Goal: Download file/media

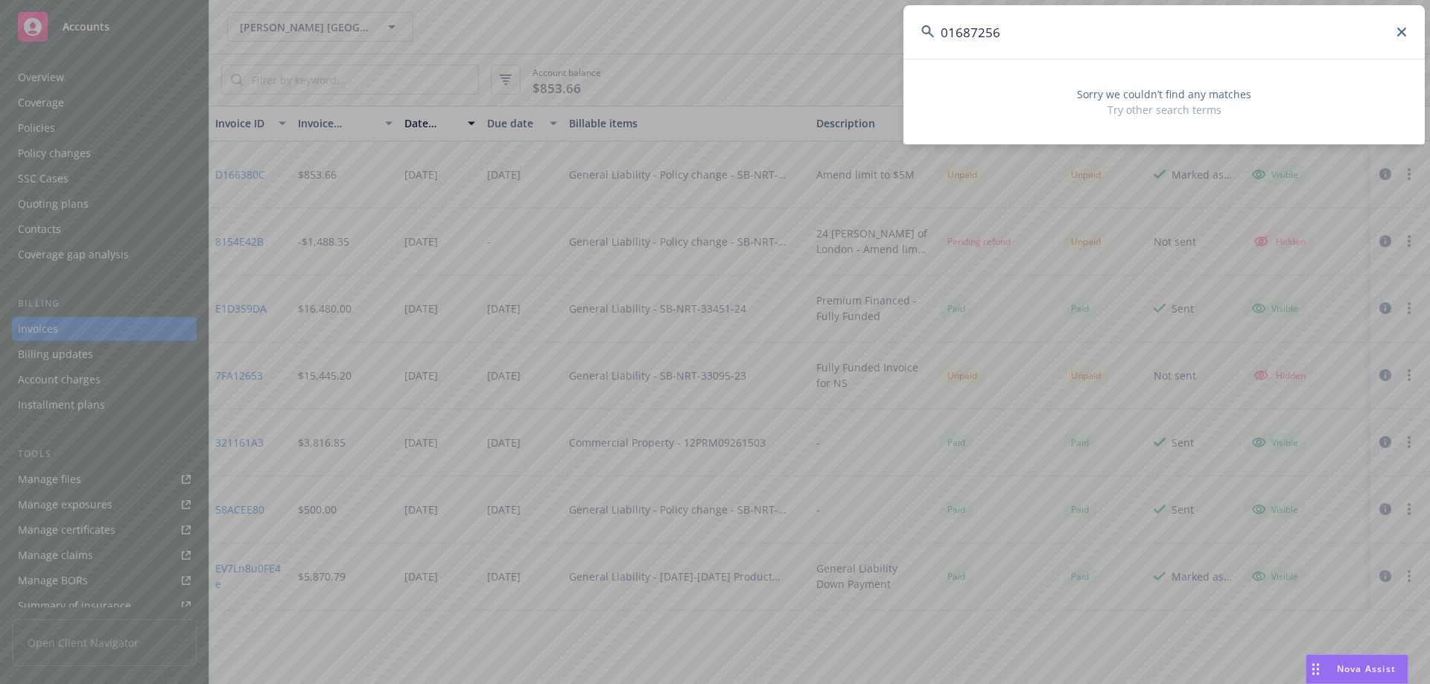
scroll to position [68, 0]
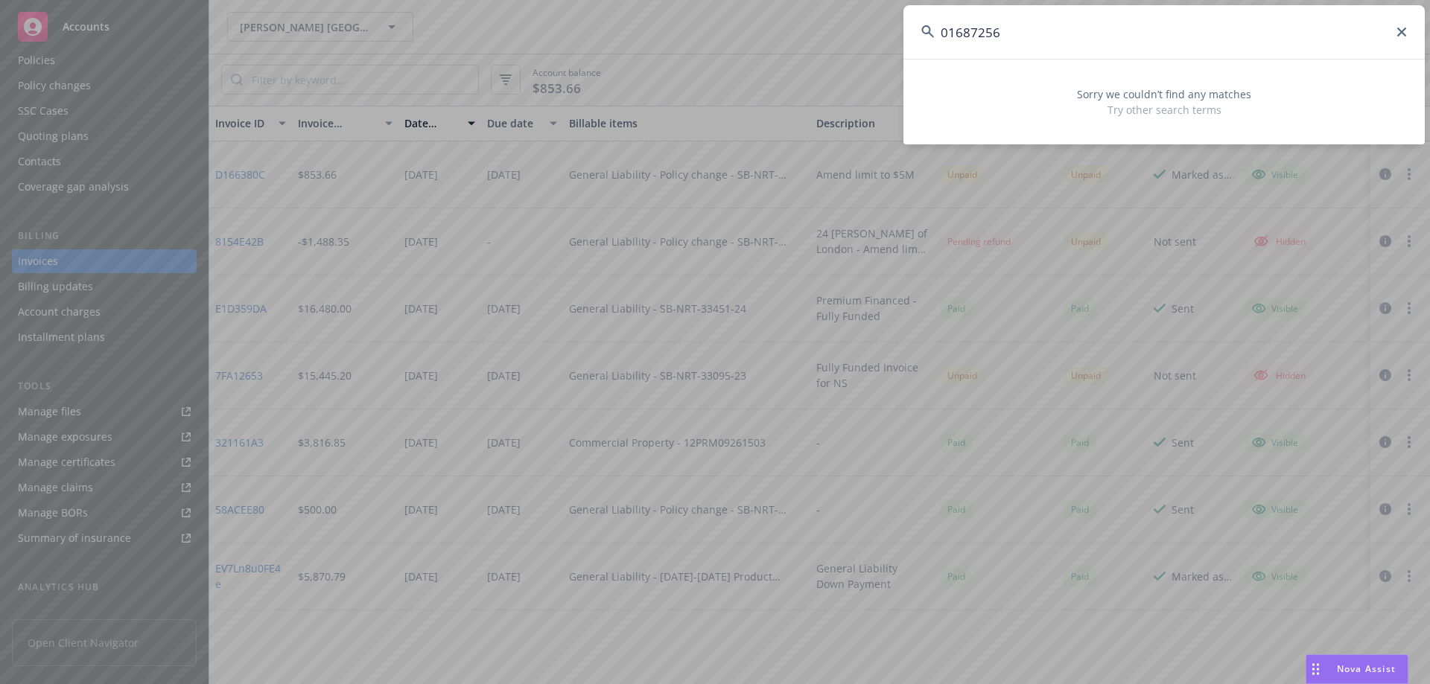
drag, startPoint x: 1209, startPoint y: 26, endPoint x: 821, endPoint y: 31, distance: 388.1
click at [821, 31] on div "01687256 Sorry we couldn’t find any matches Try other search terms" at bounding box center [715, 342] width 1430 height 684
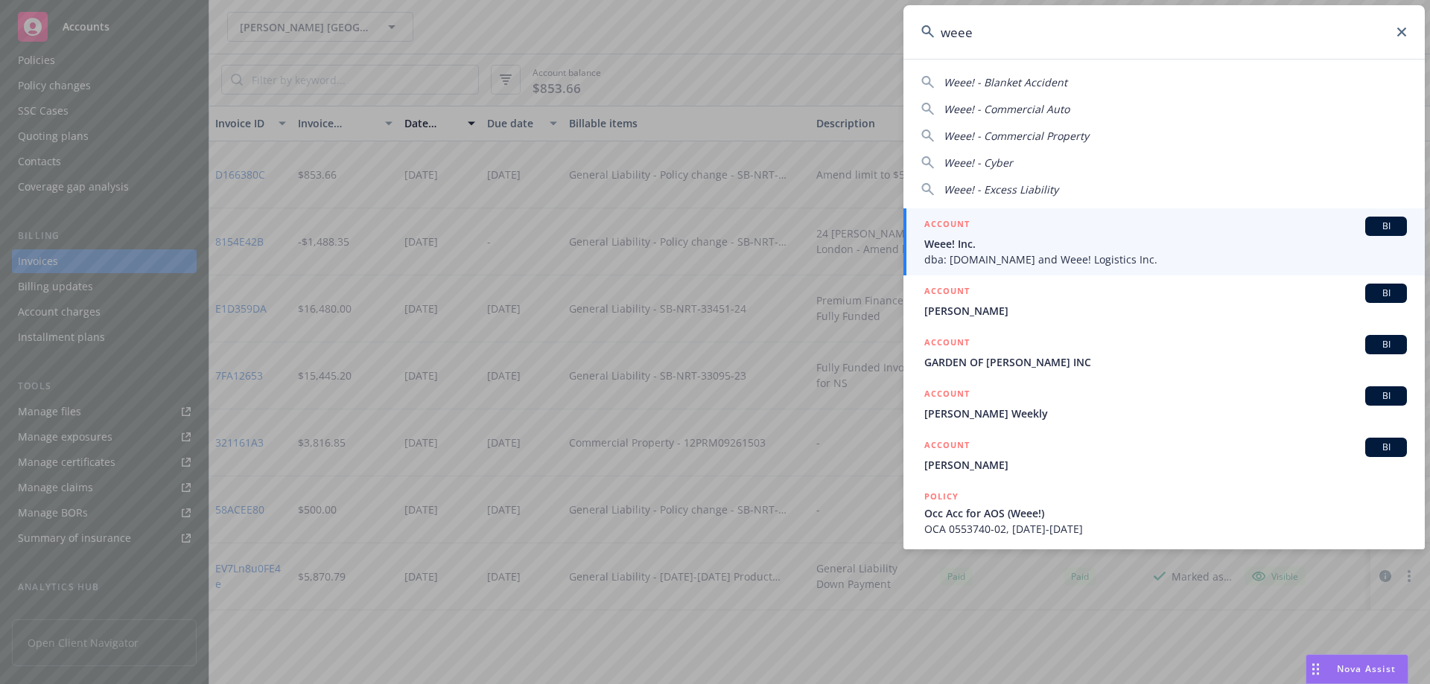
type input "weee"
click at [991, 249] on span "Weee! Inc." at bounding box center [1165, 244] width 483 height 16
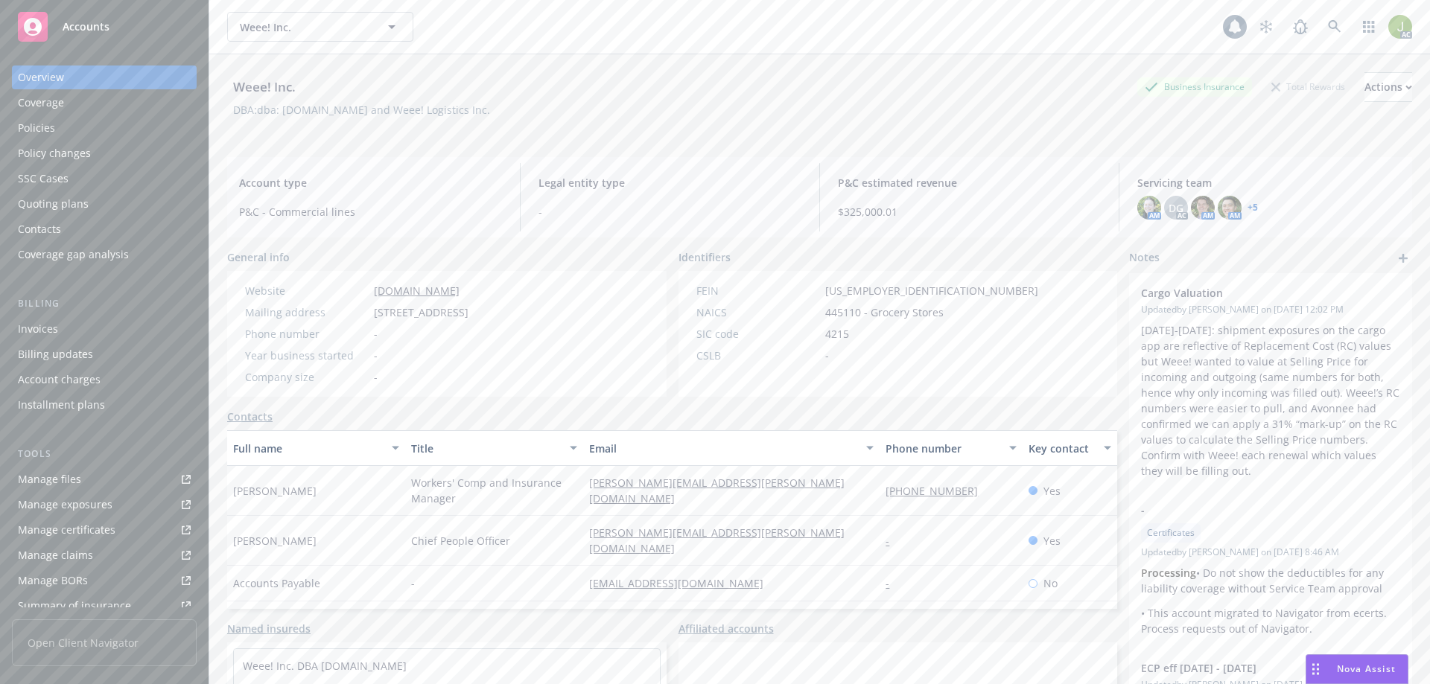
click at [114, 471] on link "Manage files" at bounding box center [104, 480] width 185 height 24
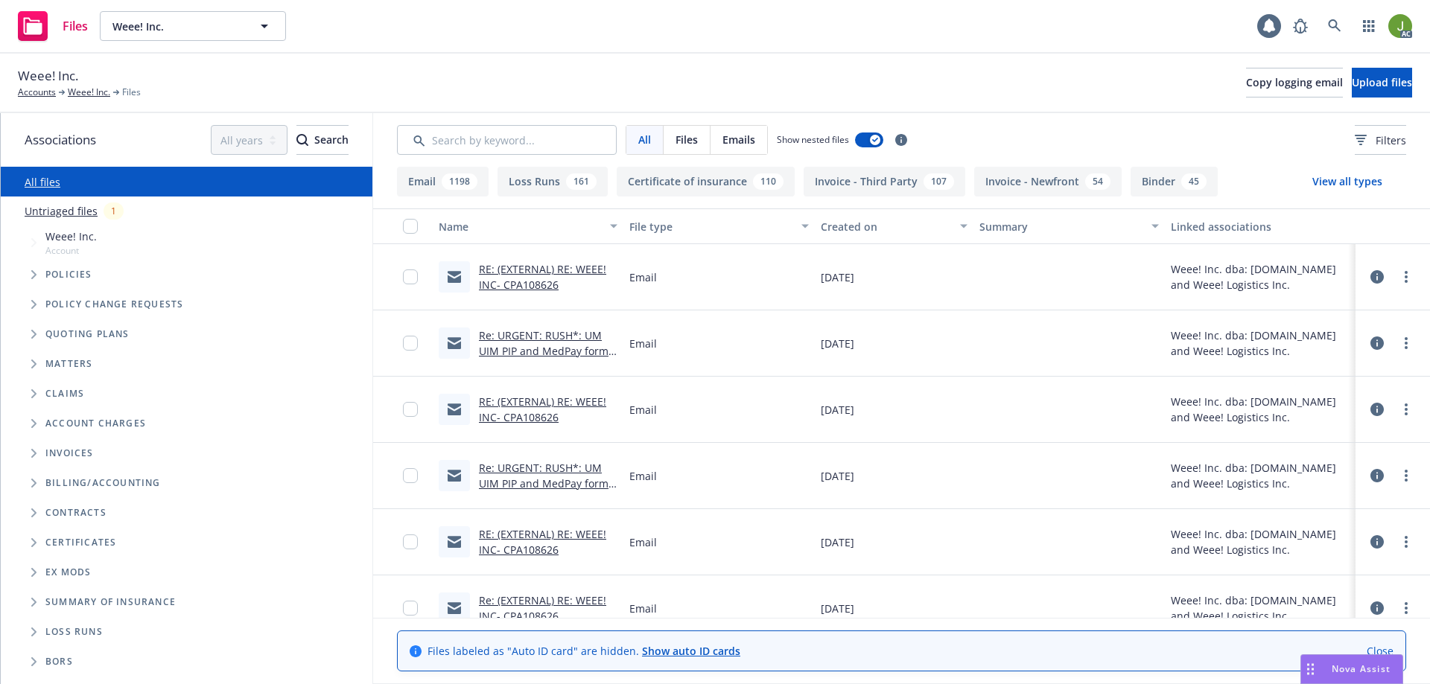
click at [909, 179] on button "Invoice - Third Party 107" at bounding box center [885, 182] width 162 height 30
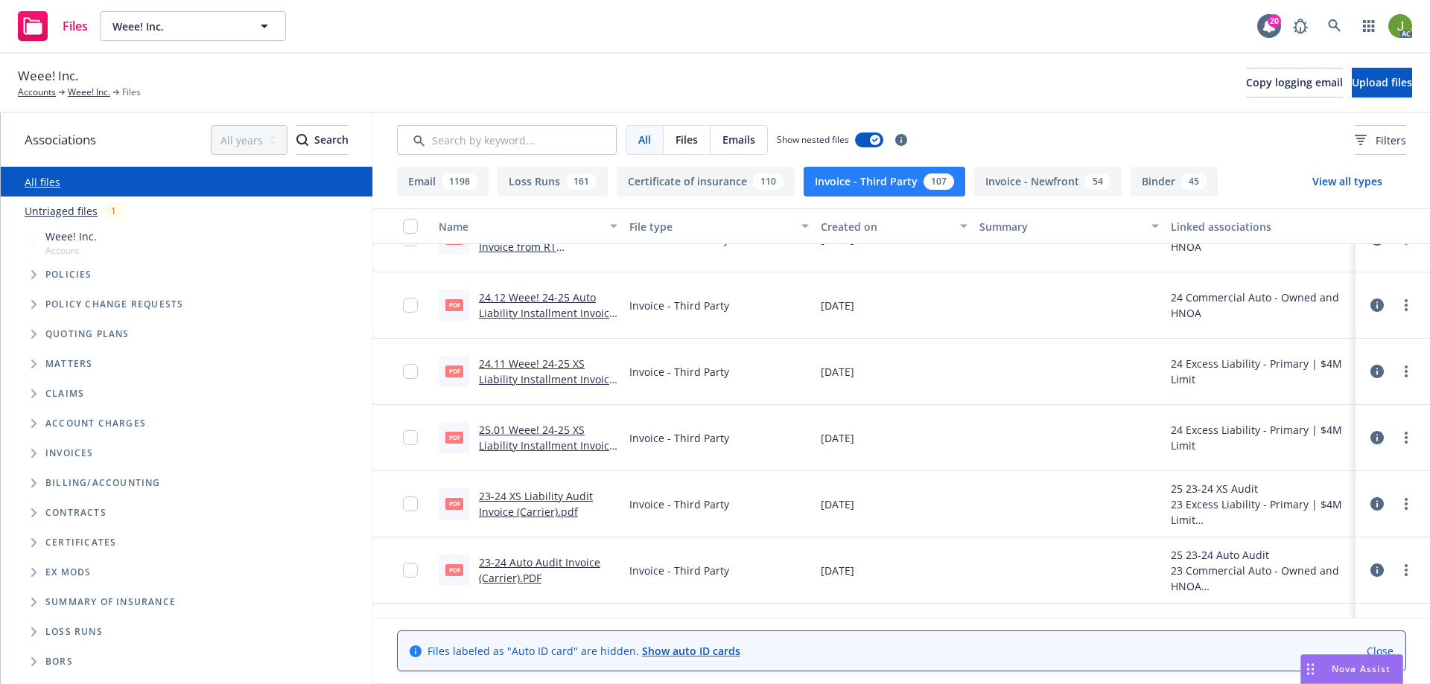
scroll to position [1862, 0]
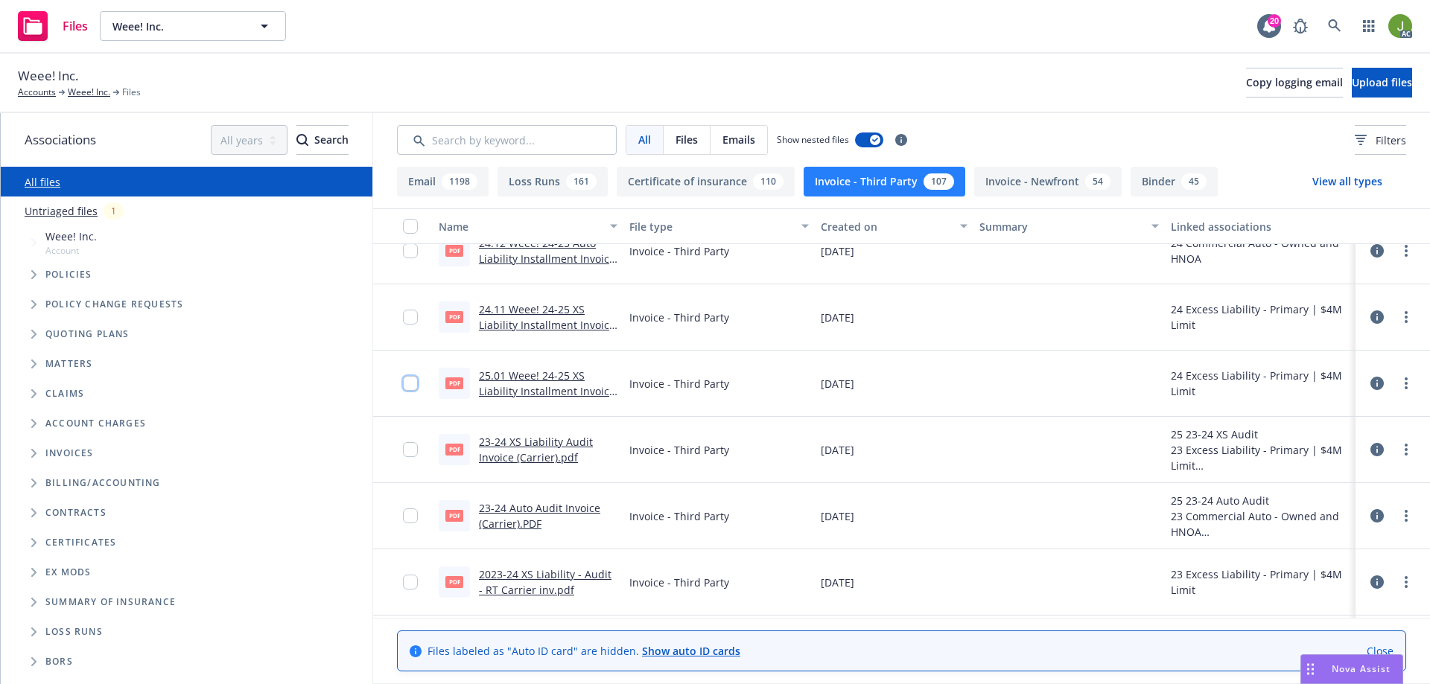
click at [410, 381] on input "checkbox" at bounding box center [410, 383] width 15 height 15
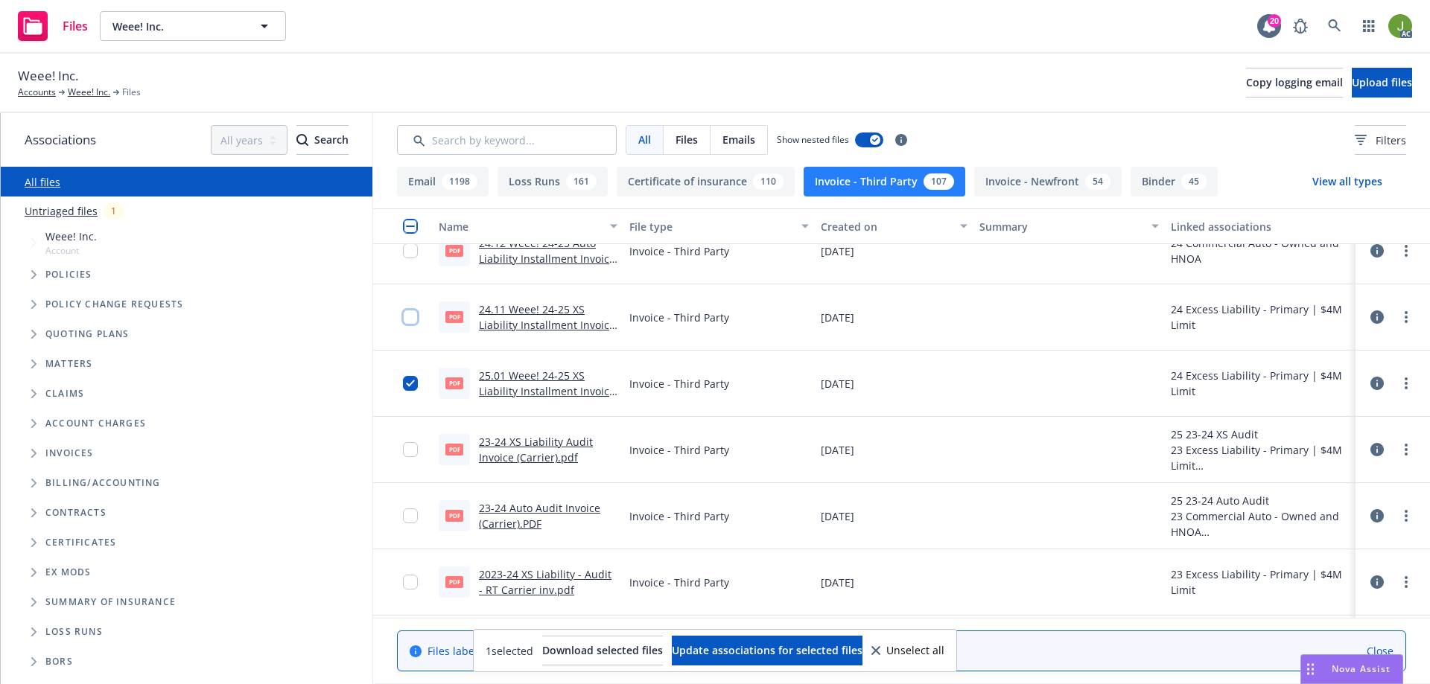
drag, startPoint x: 412, startPoint y: 313, endPoint x: 411, endPoint y: 278, distance: 35.0
click at [412, 312] on input "checkbox" at bounding box center [410, 317] width 15 height 15
click at [409, 249] on input "checkbox" at bounding box center [410, 251] width 15 height 15
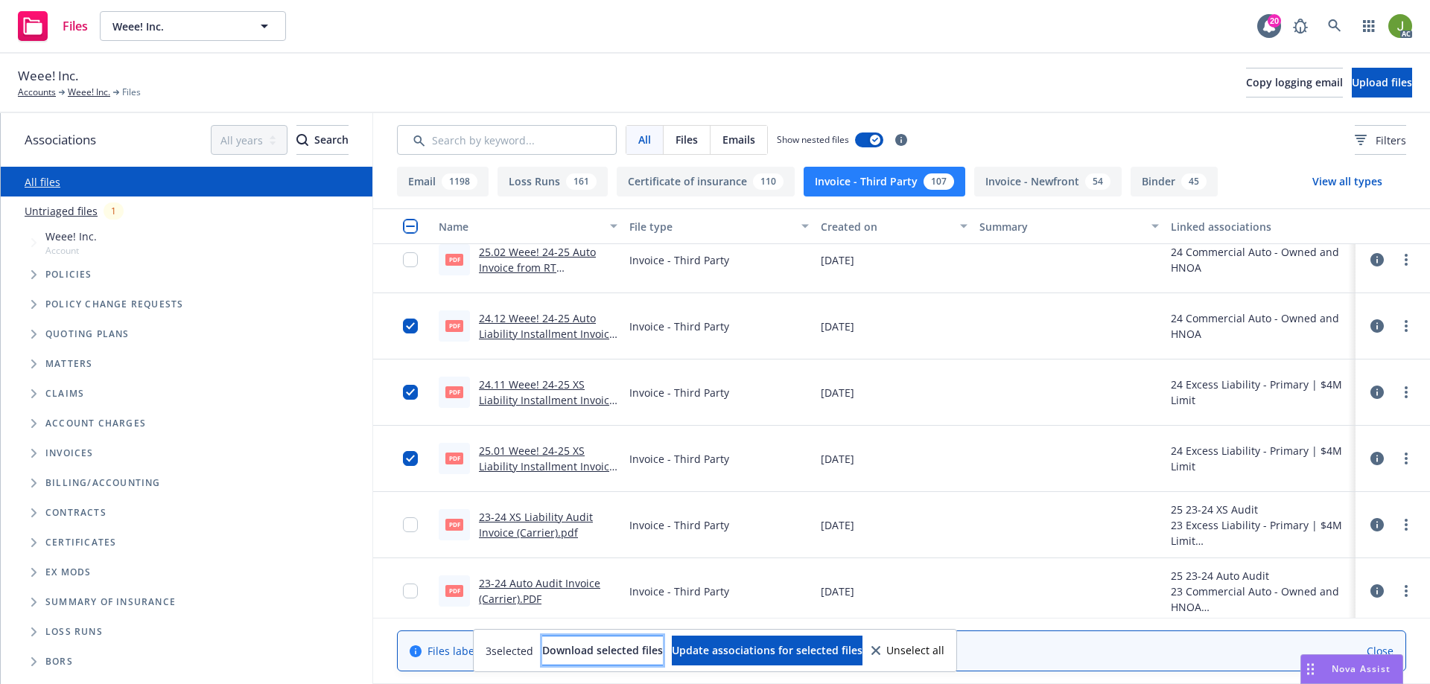
click at [588, 649] on span "Download selected files" at bounding box center [602, 651] width 121 height 14
click at [412, 322] on input "checkbox" at bounding box center [410, 326] width 15 height 15
click at [413, 392] on input "checkbox" at bounding box center [410, 392] width 15 height 15
click at [407, 456] on input "checkbox" at bounding box center [410, 458] width 15 height 15
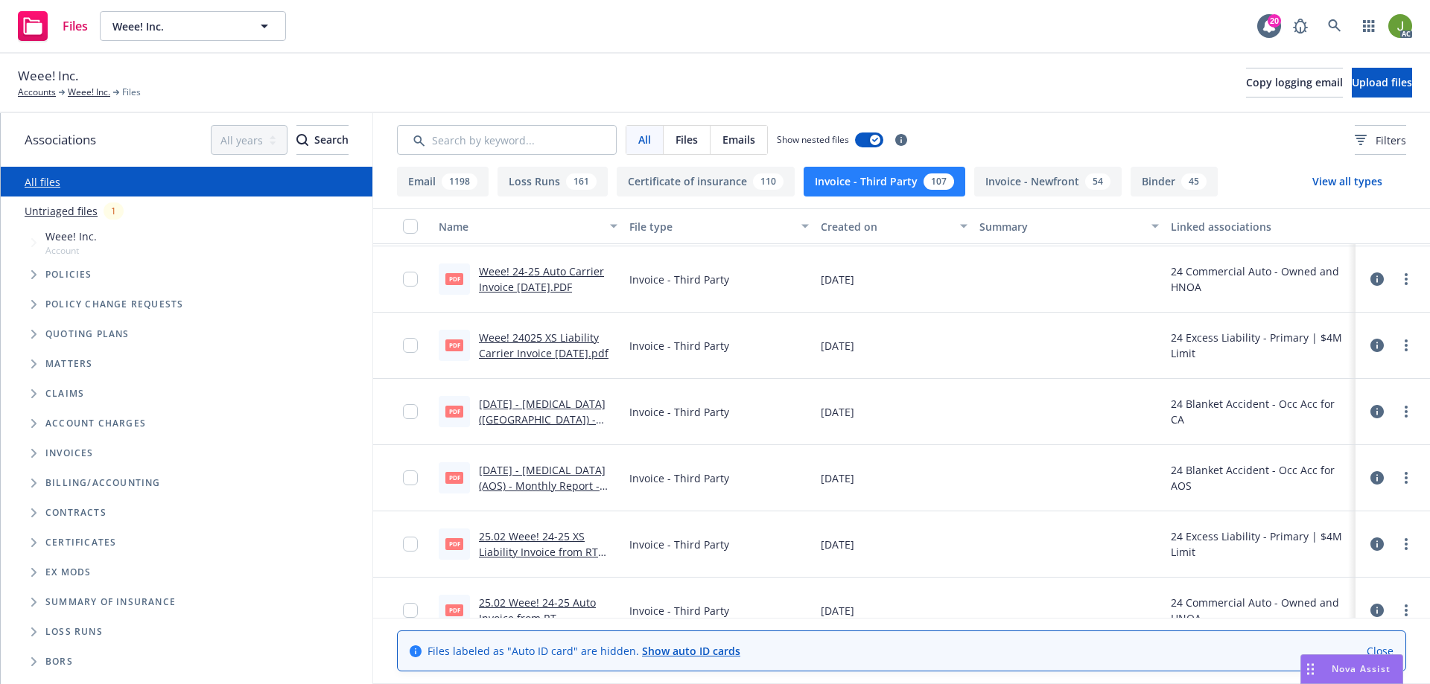
scroll to position [1415, 0]
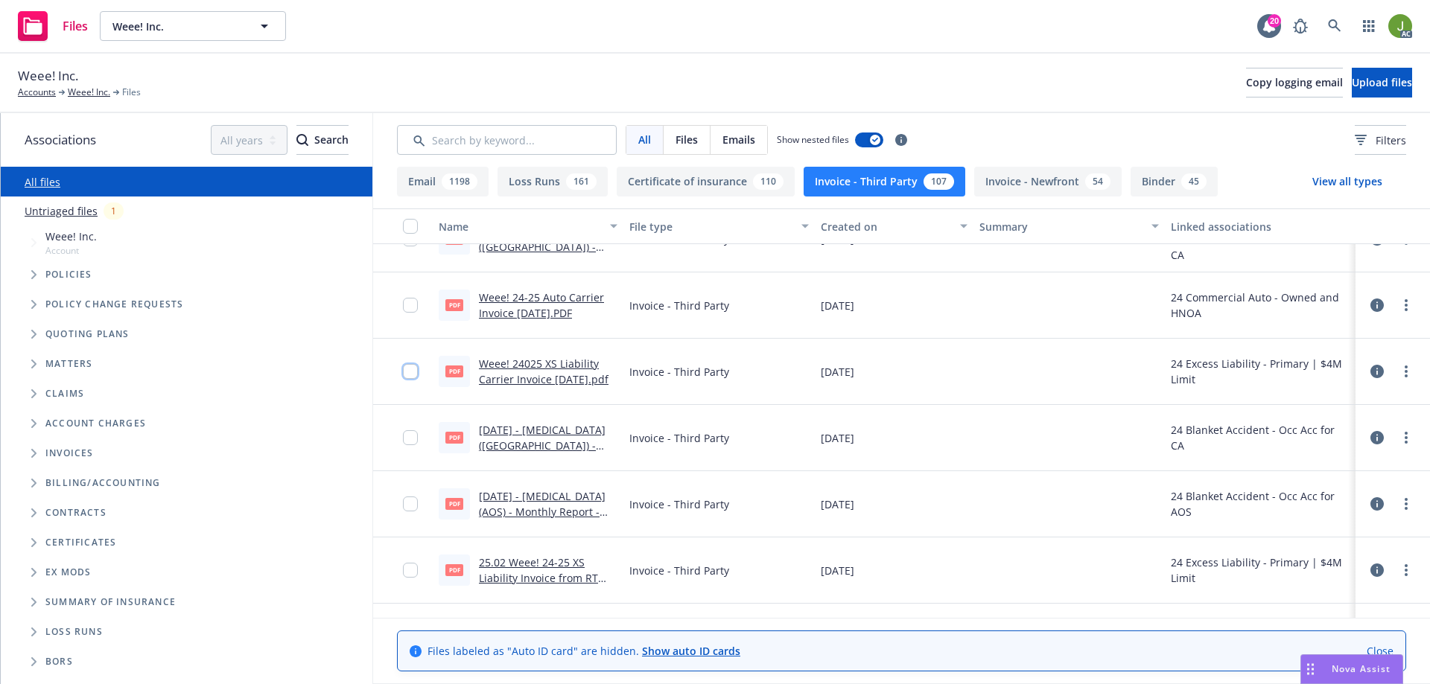
click at [416, 372] on input "checkbox" at bounding box center [410, 371] width 15 height 15
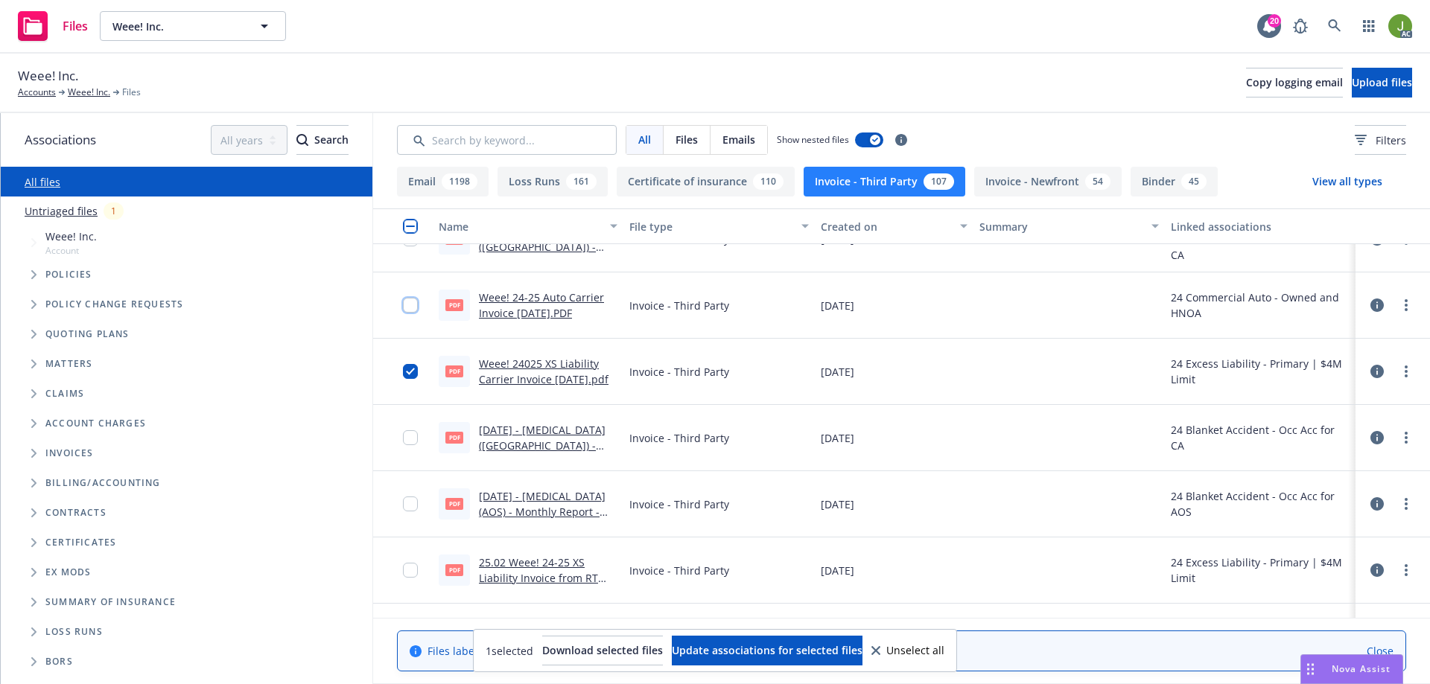
click at [412, 307] on input "checkbox" at bounding box center [410, 305] width 15 height 15
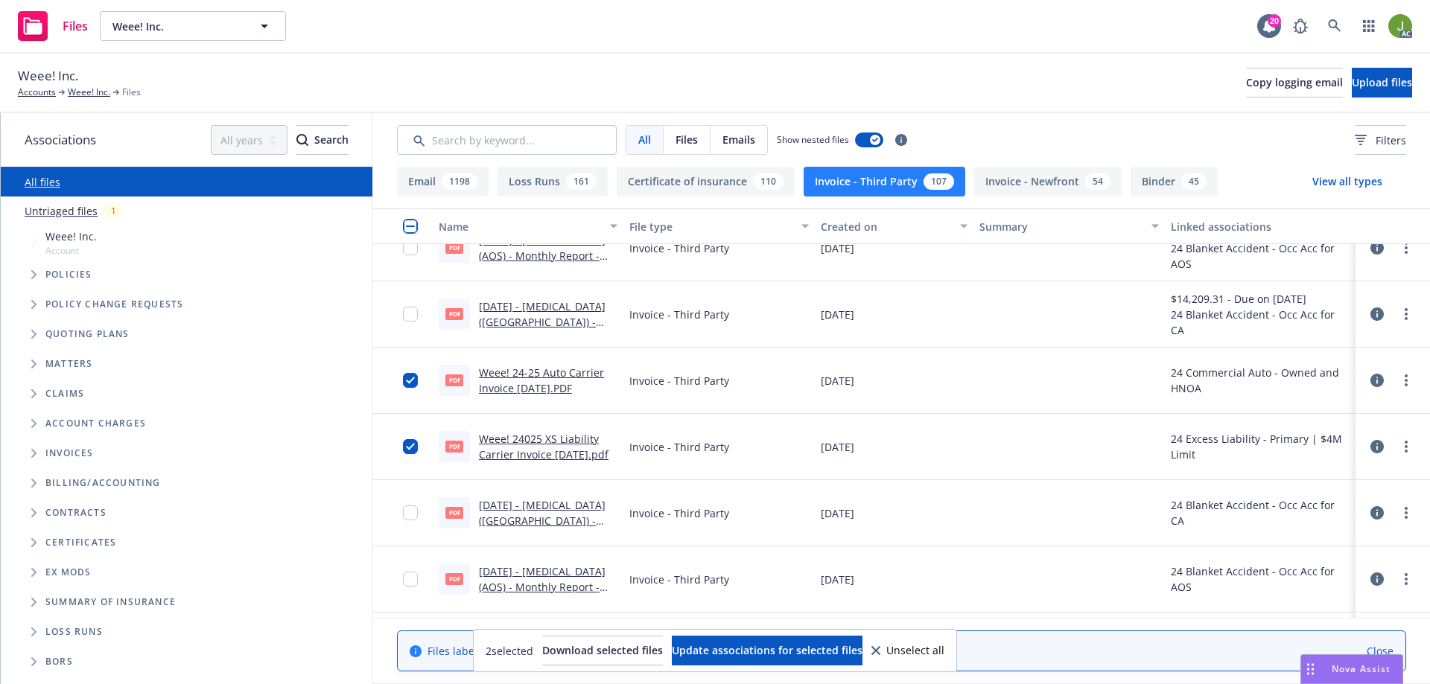
scroll to position [1192, 0]
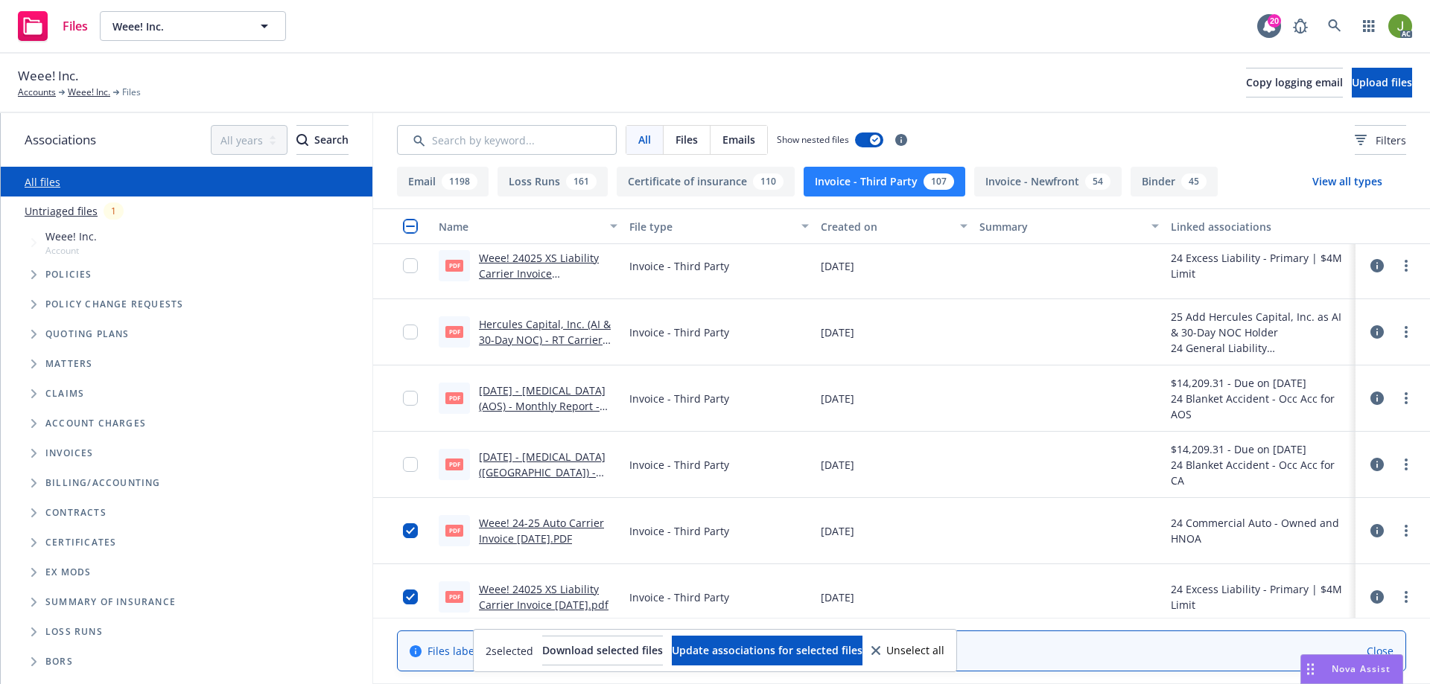
click at [412, 273] on div at bounding box center [415, 266] width 24 height 48
click at [411, 268] on input "checkbox" at bounding box center [410, 265] width 15 height 15
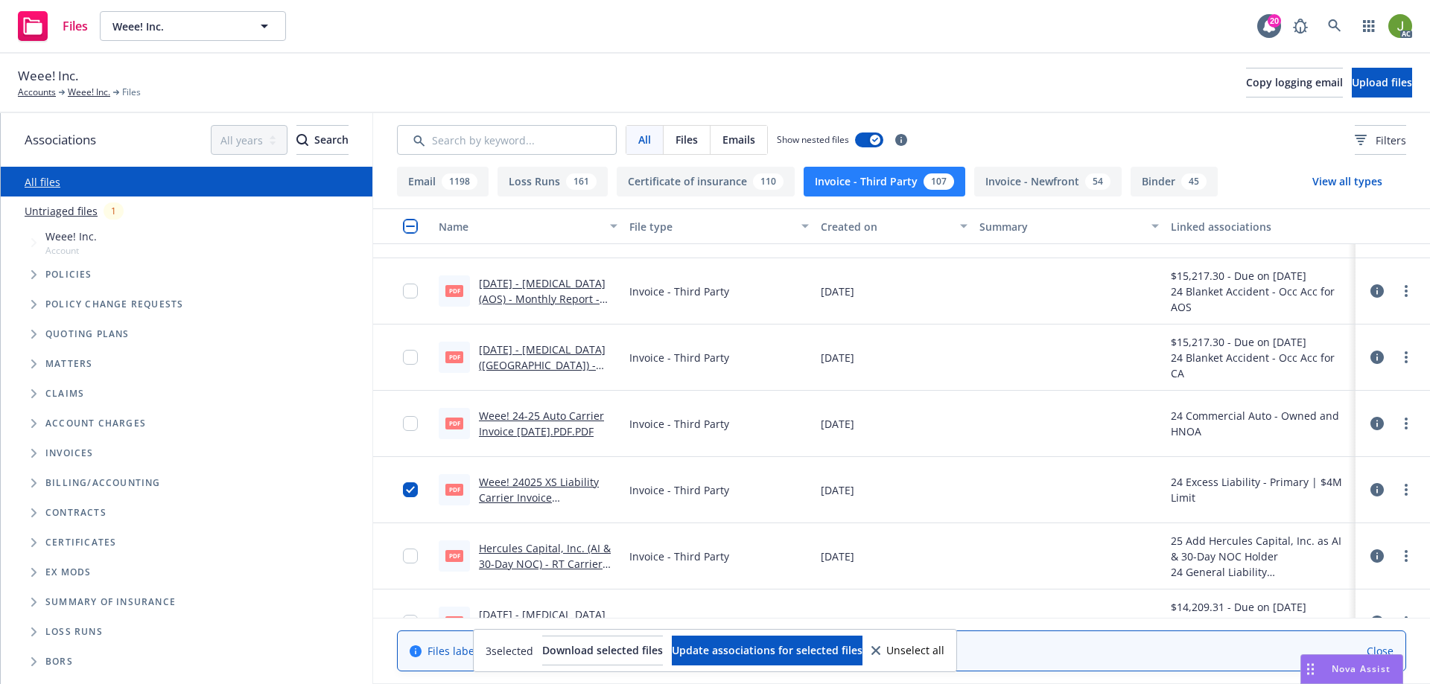
scroll to position [968, 0]
click at [408, 425] on input "checkbox" at bounding box center [410, 426] width 15 height 15
click at [784, 648] on span "Update associations for selected files" at bounding box center [767, 651] width 191 height 14
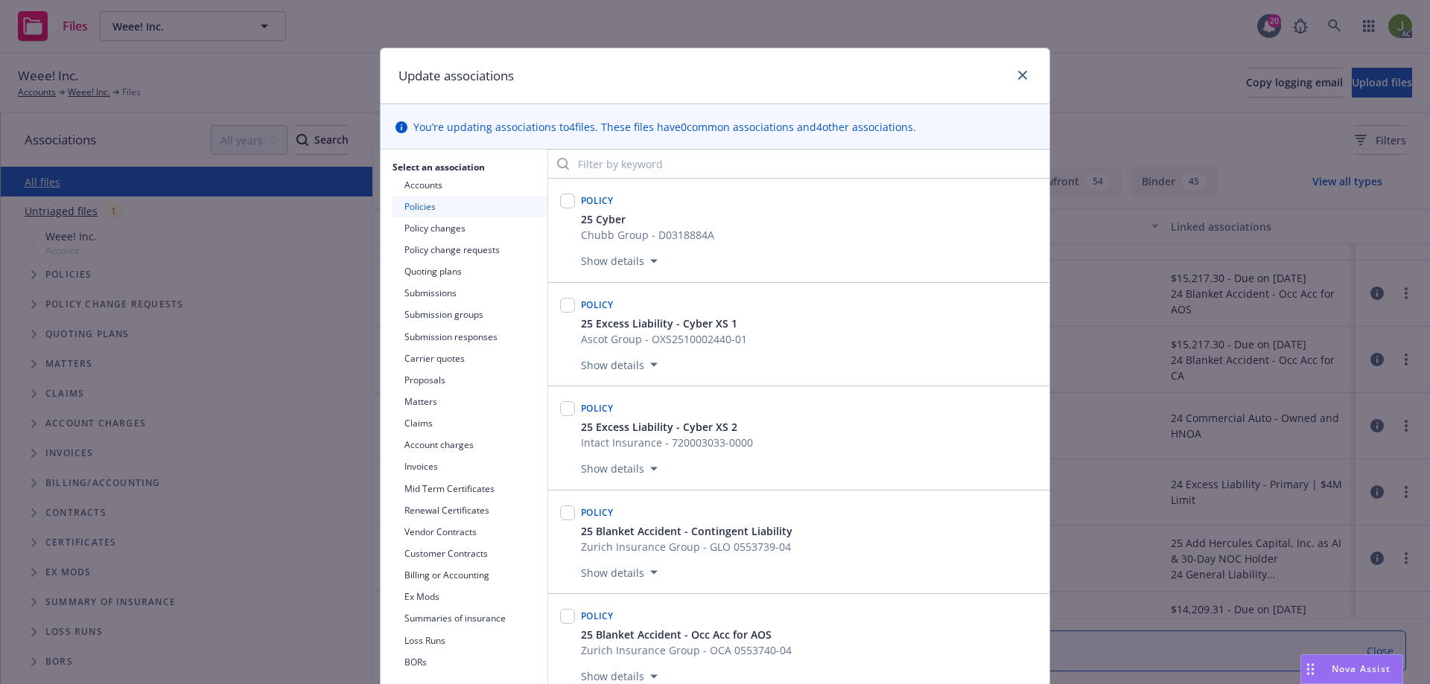
click at [1008, 74] on div at bounding box center [1020, 75] width 24 height 19
click at [1018, 77] on icon "close" at bounding box center [1022, 75] width 9 height 9
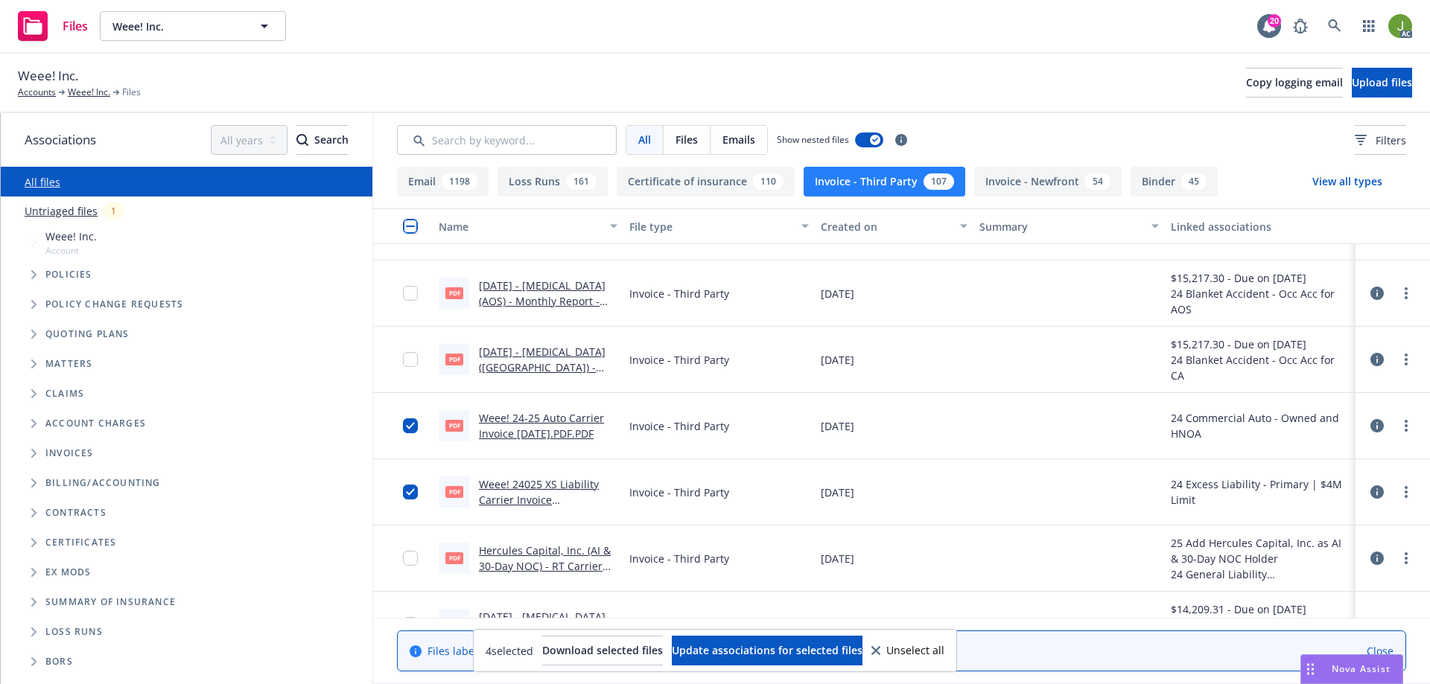
click at [613, 666] on div "4 selected Download selected files Update associations for selected files Unsel…" at bounding box center [715, 651] width 483 height 42
click at [612, 659] on button "Download selected files" at bounding box center [602, 651] width 121 height 30
